Goal: Information Seeking & Learning: Compare options

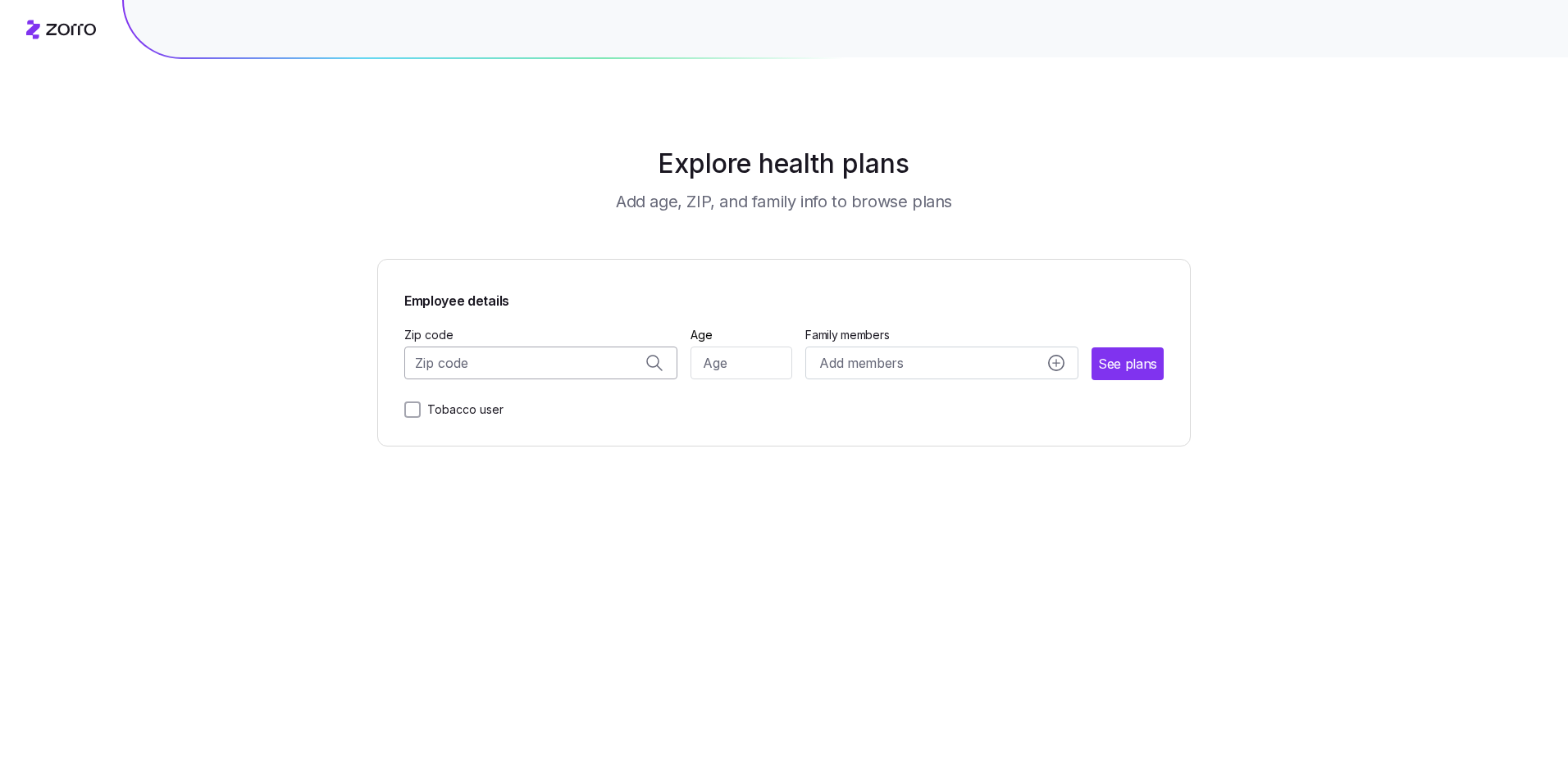
click at [500, 364] on input "Zip code" at bounding box center [541, 363] width 273 height 33
type input "18201"
click at [712, 364] on input "Age" at bounding box center [741, 363] width 103 height 33
type input "53"
click at [1054, 365] on circle "add icon" at bounding box center [1057, 363] width 15 height 15
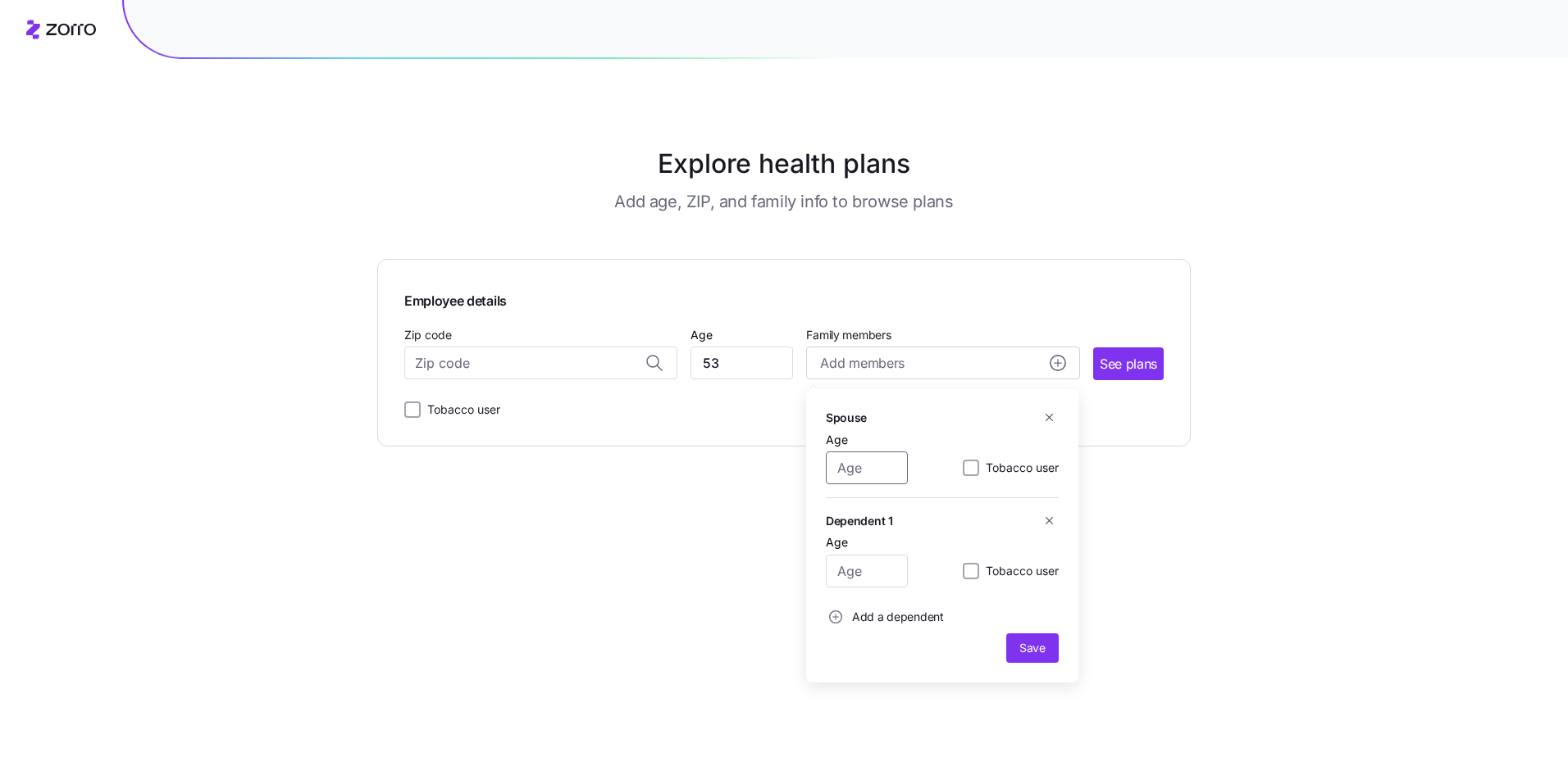
click at [874, 470] on input "Age" at bounding box center [867, 468] width 82 height 33
type input "53"
click at [872, 568] on input "Age" at bounding box center [867, 570] width 82 height 33
type input "22"
click at [1023, 645] on span "Save" at bounding box center [1032, 648] width 26 height 16
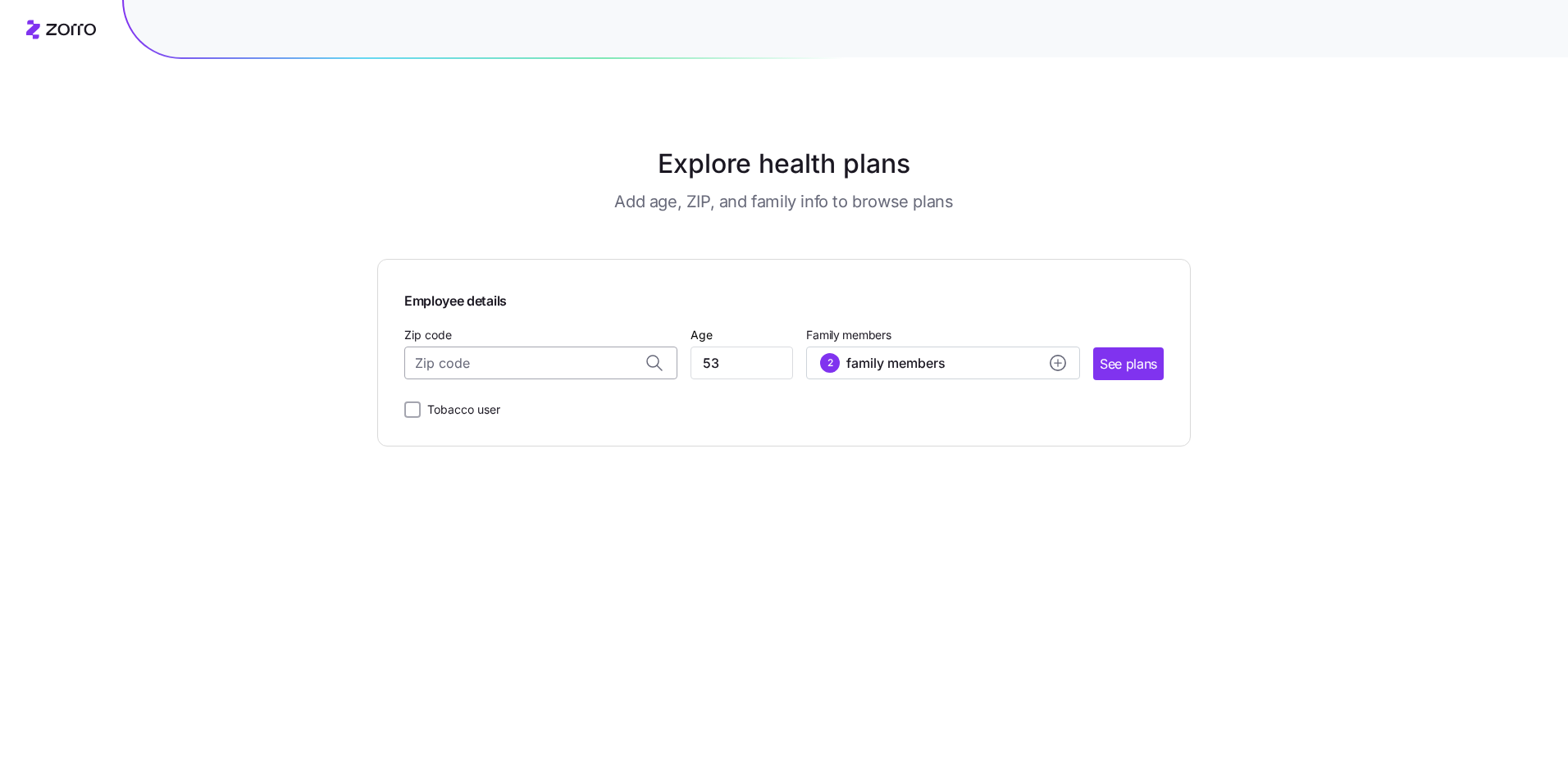
click at [504, 365] on input "Zip code" at bounding box center [541, 363] width 273 height 33
click at [491, 445] on span "[STREET_ADDRESS]" at bounding box center [538, 440] width 229 height 21
type input "[STREET_ADDRESS]"
click at [1121, 361] on span "See plans" at bounding box center [1128, 364] width 58 height 21
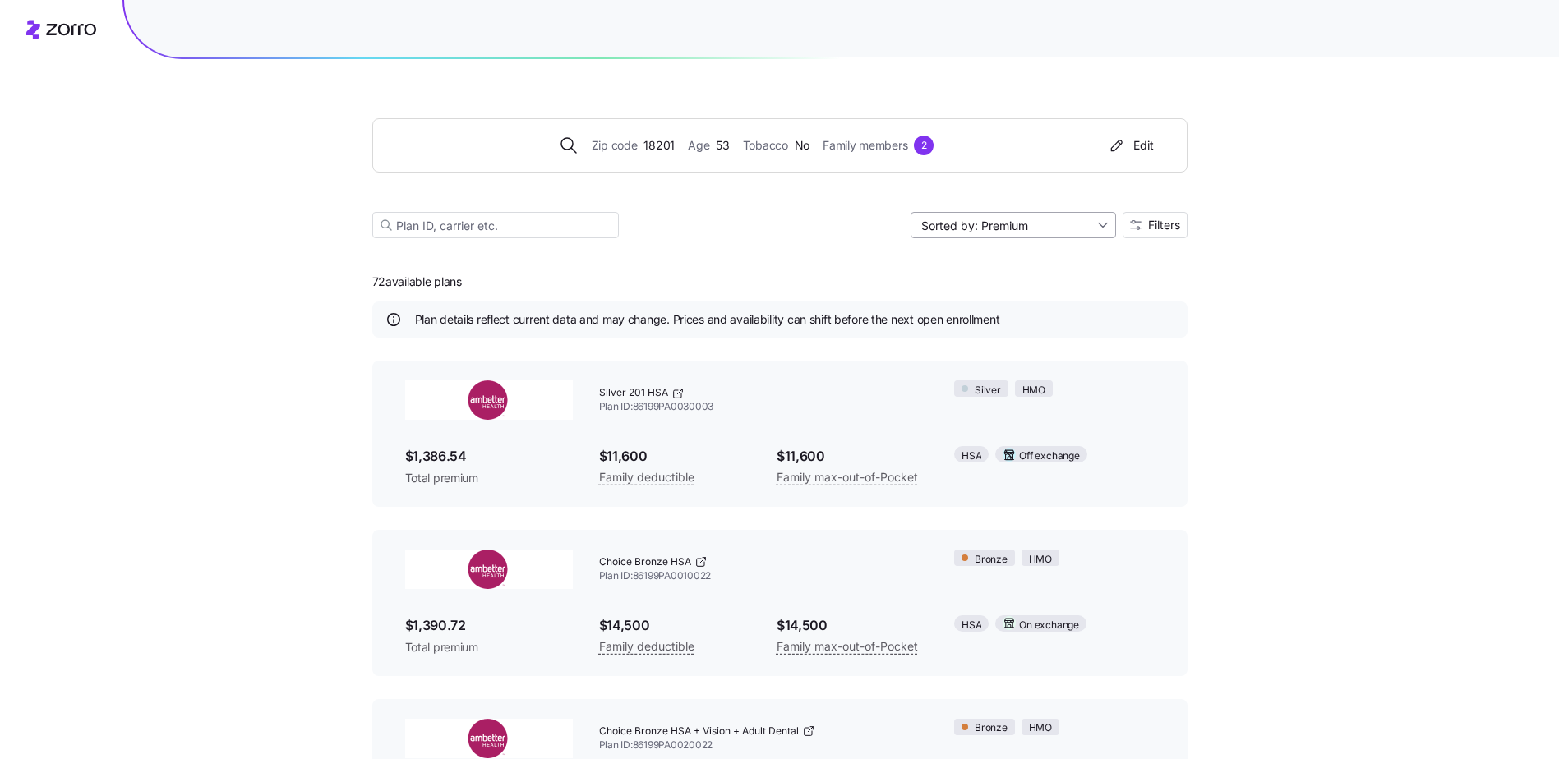
click at [1103, 229] on input "Sorted by: Premium" at bounding box center [1013, 225] width 205 height 26
click at [964, 294] on div "Deductible" at bounding box center [1012, 288] width 192 height 25
type input "Sorted by: Deductible"
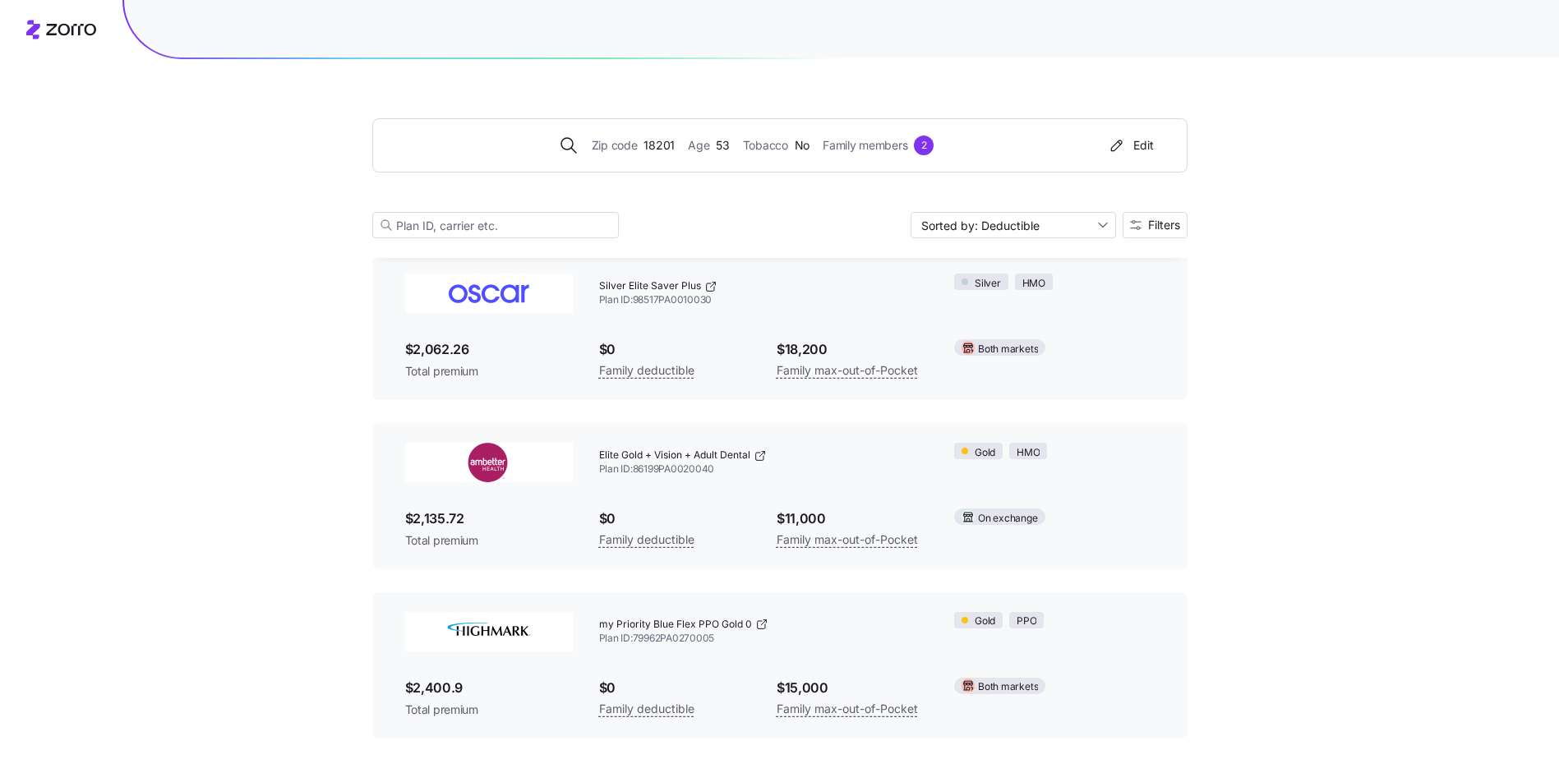
scroll to position [740, 0]
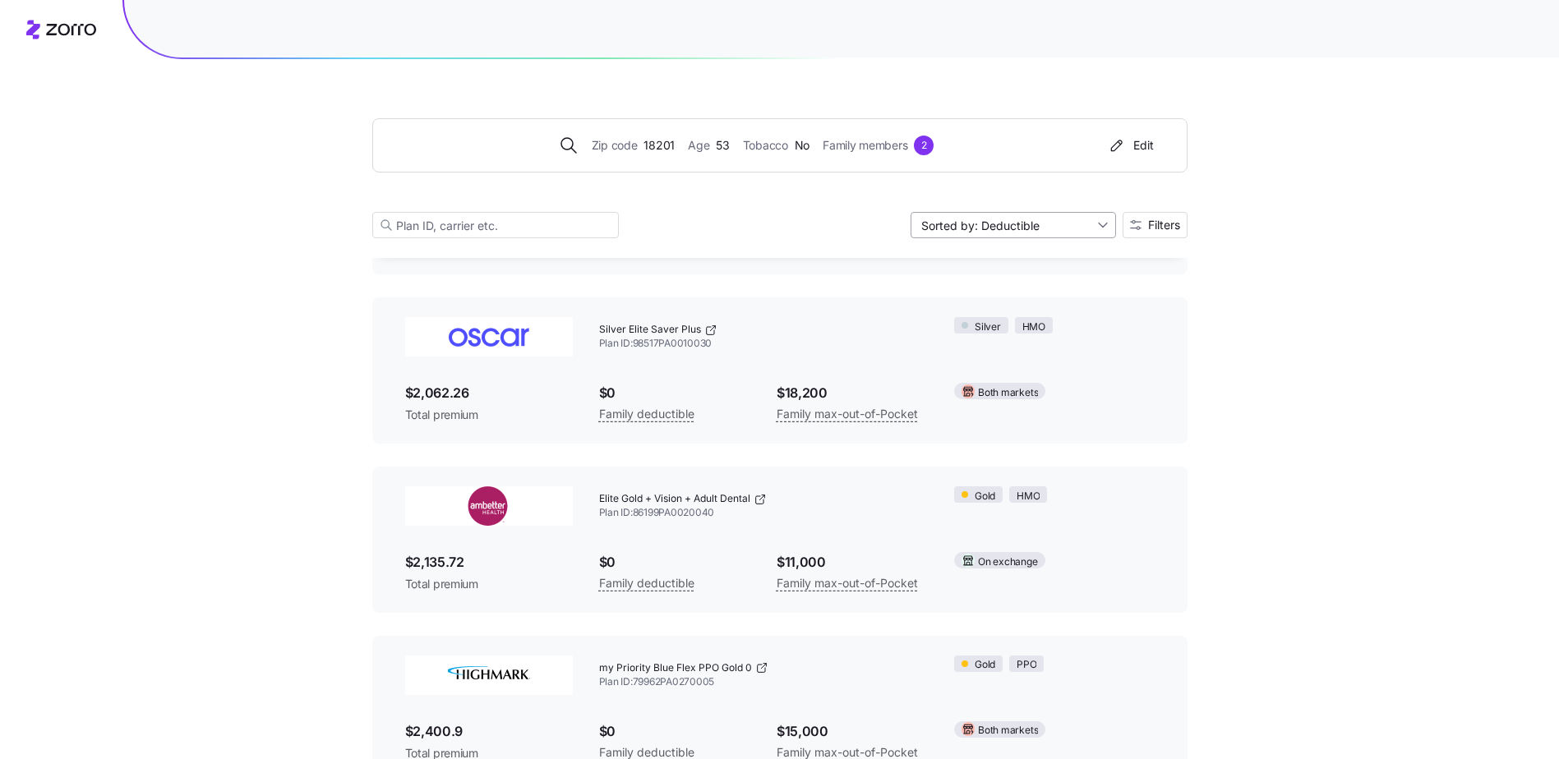
click at [1092, 223] on input "Sorted by: Deductible" at bounding box center [1013, 225] width 205 height 26
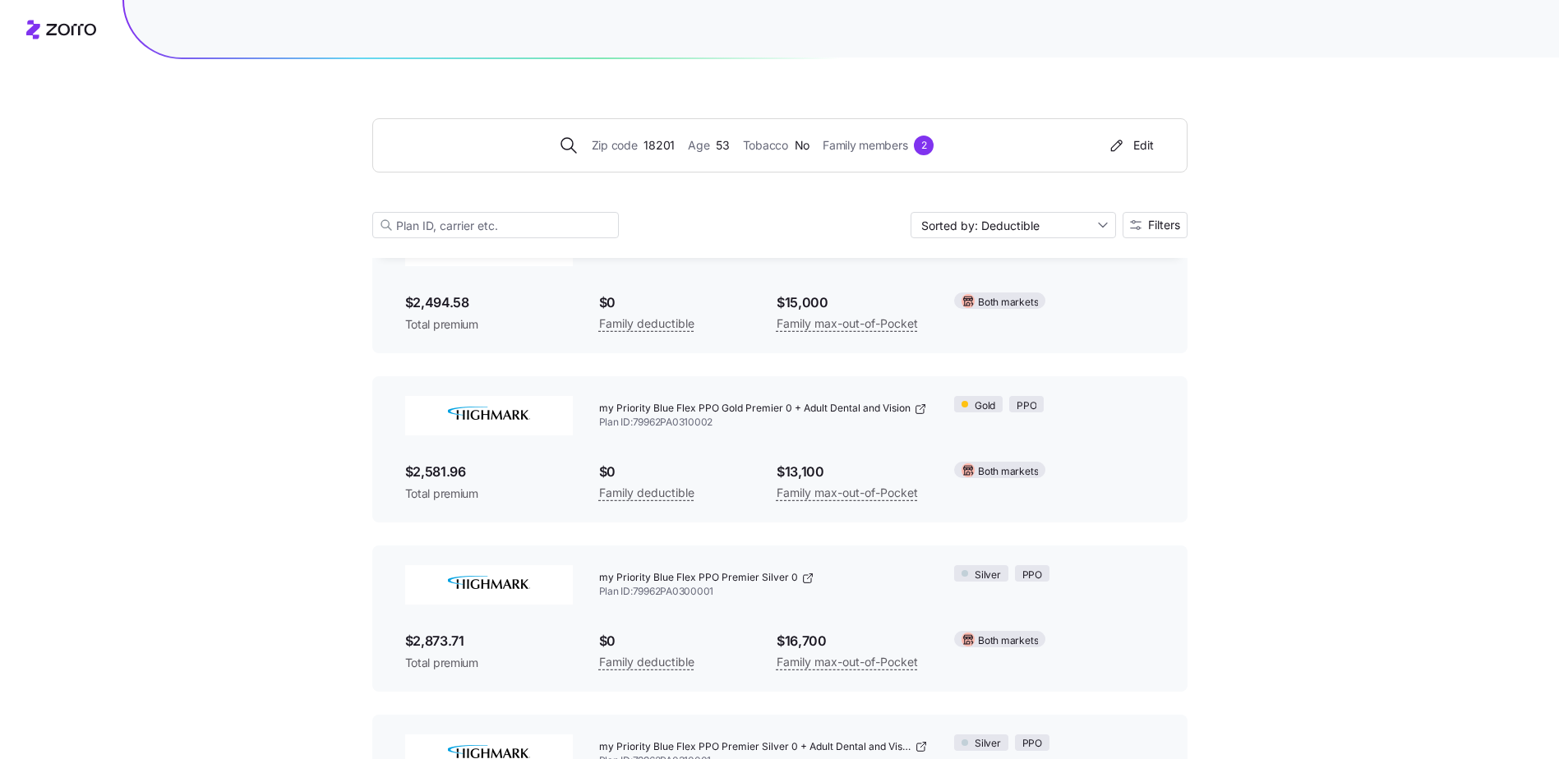
scroll to position [1506, 0]
